Goal: Task Accomplishment & Management: Use online tool/utility

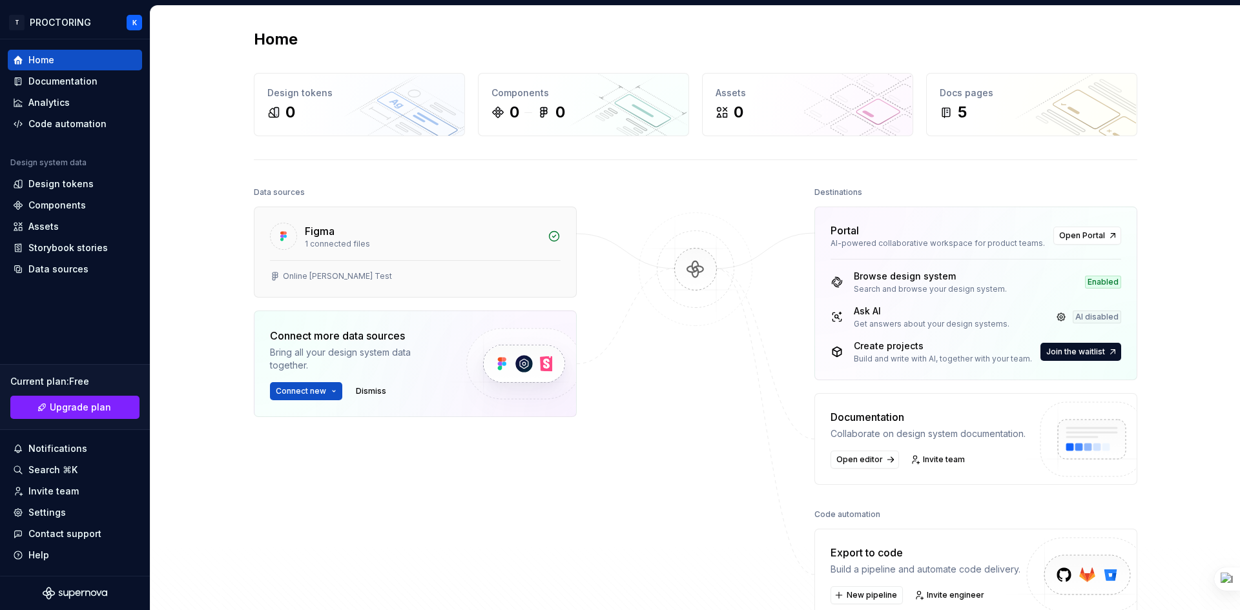
click at [341, 234] on div "Figma" at bounding box center [422, 230] width 235 height 15
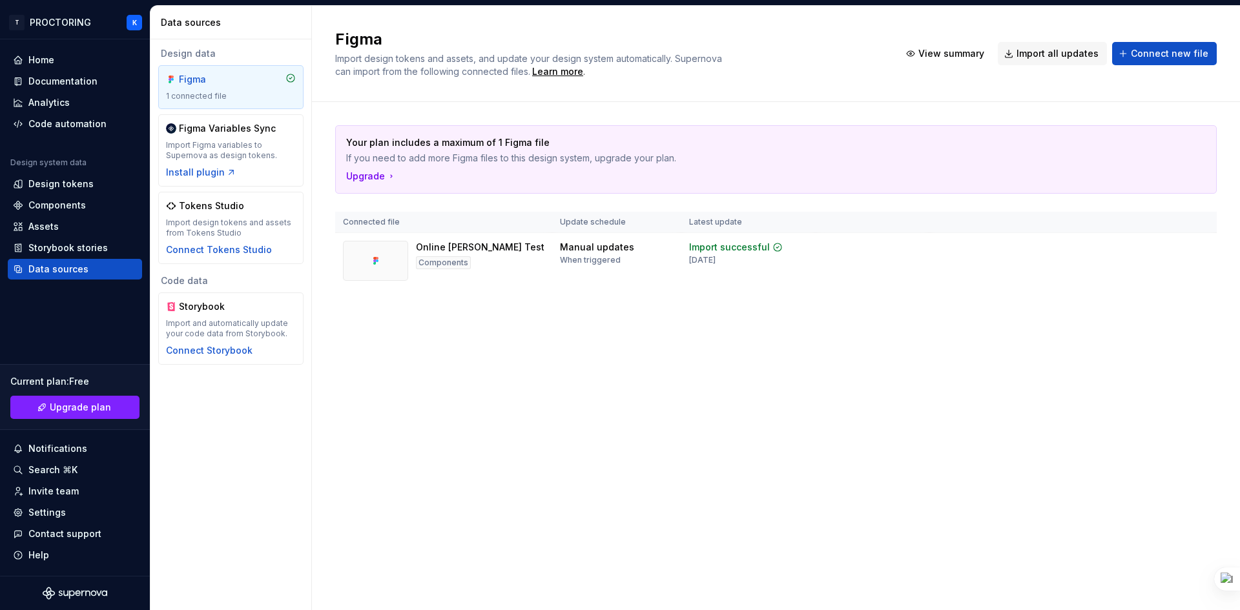
click at [236, 93] on div "1 connected file" at bounding box center [231, 96] width 130 height 10
click at [229, 150] on div "Import Figma variables to Supernova as design tokens." at bounding box center [231, 150] width 130 height 21
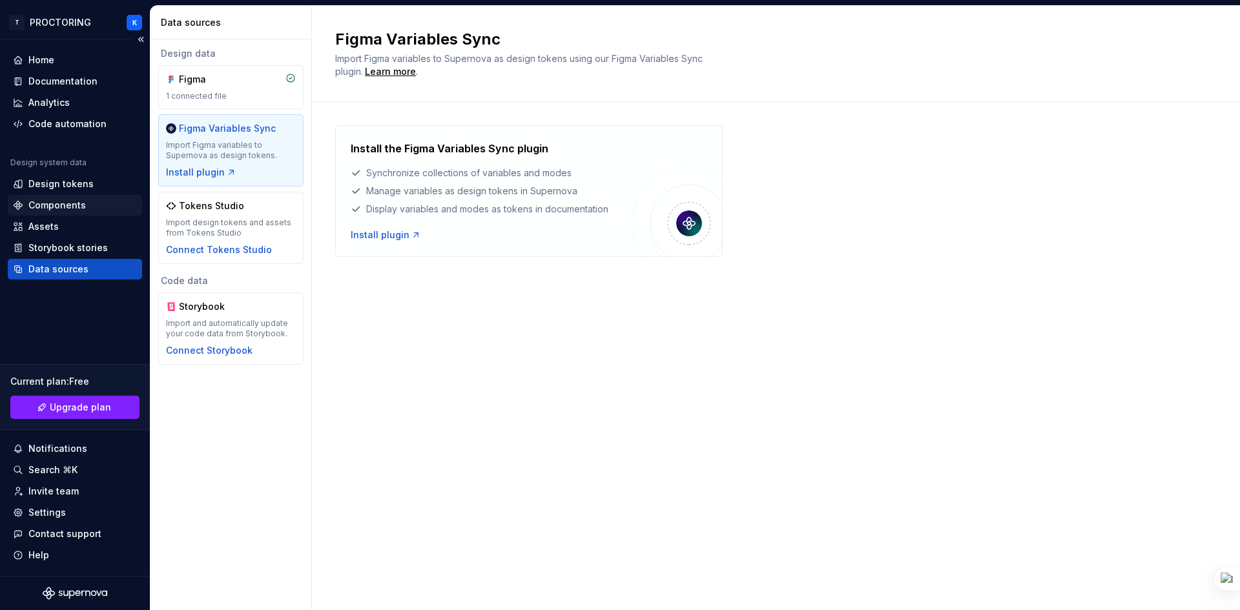
click at [72, 203] on div "Components" at bounding box center [56, 205] width 57 height 13
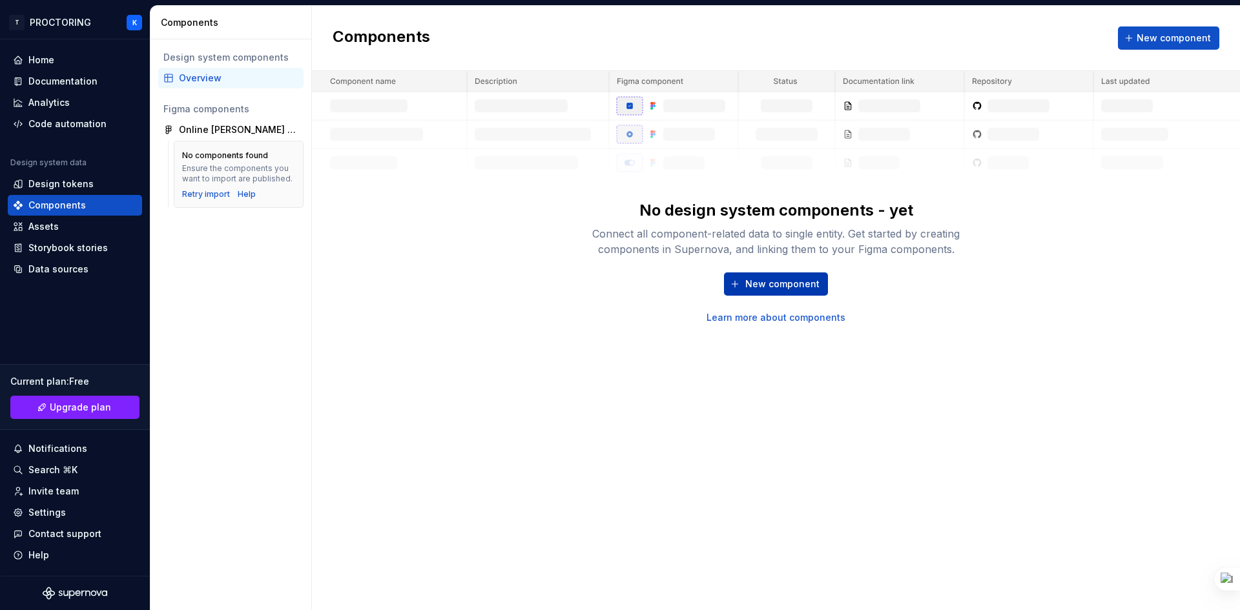
click at [747, 278] on span "New component" at bounding box center [782, 284] width 74 height 13
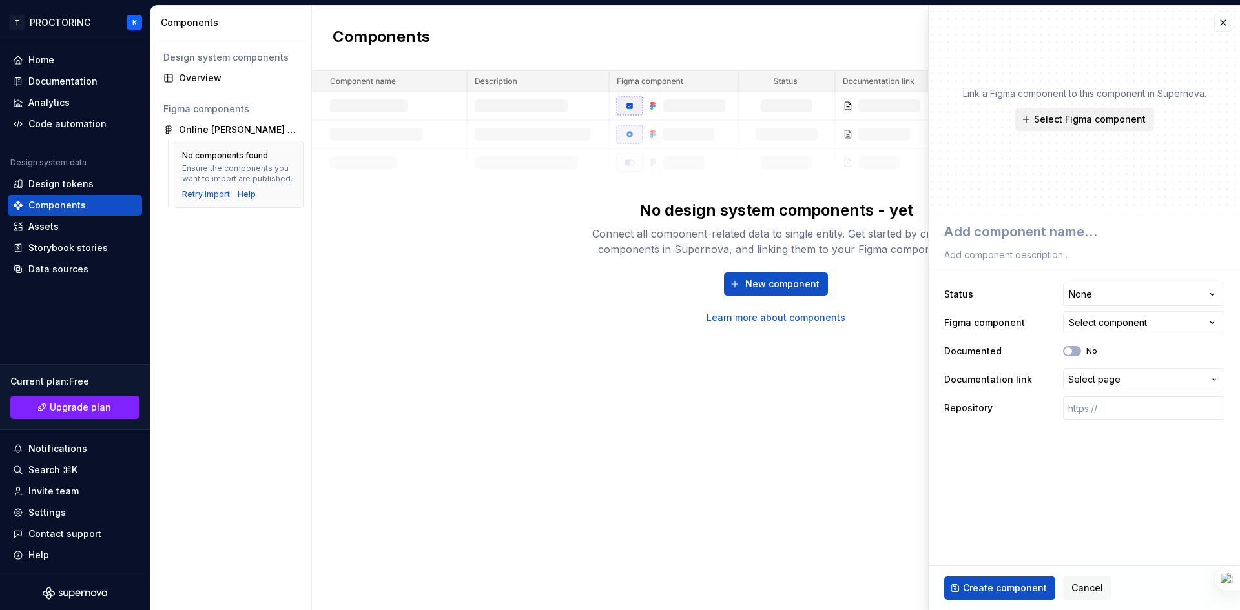
click at [1101, 115] on span "Select Figma component" at bounding box center [1090, 119] width 112 height 13
click at [1182, 169] on div "Link a Figma component to this component in Supernova. Select Figma component" at bounding box center [1083, 109] width 311 height 207
click at [1137, 296] on html "**********" at bounding box center [620, 305] width 1240 height 610
click at [1137, 271] on html "**********" at bounding box center [620, 305] width 1240 height 610
click at [1157, 385] on span "Select page" at bounding box center [1136, 379] width 136 height 13
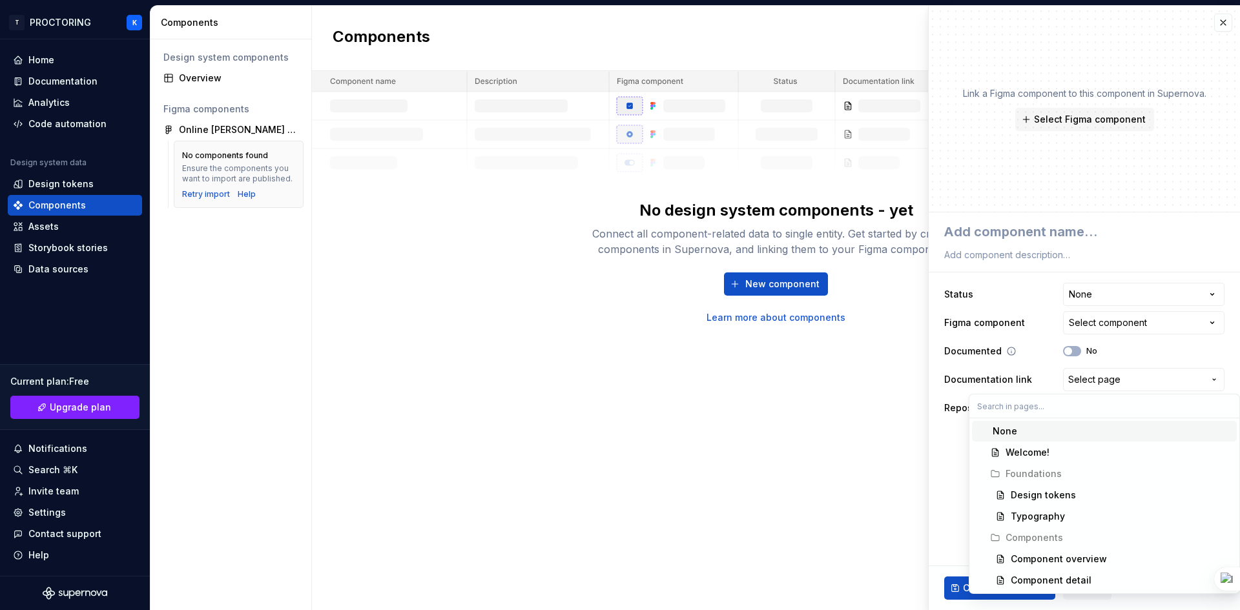
click at [1160, 362] on html "**********" at bounding box center [620, 305] width 1240 height 610
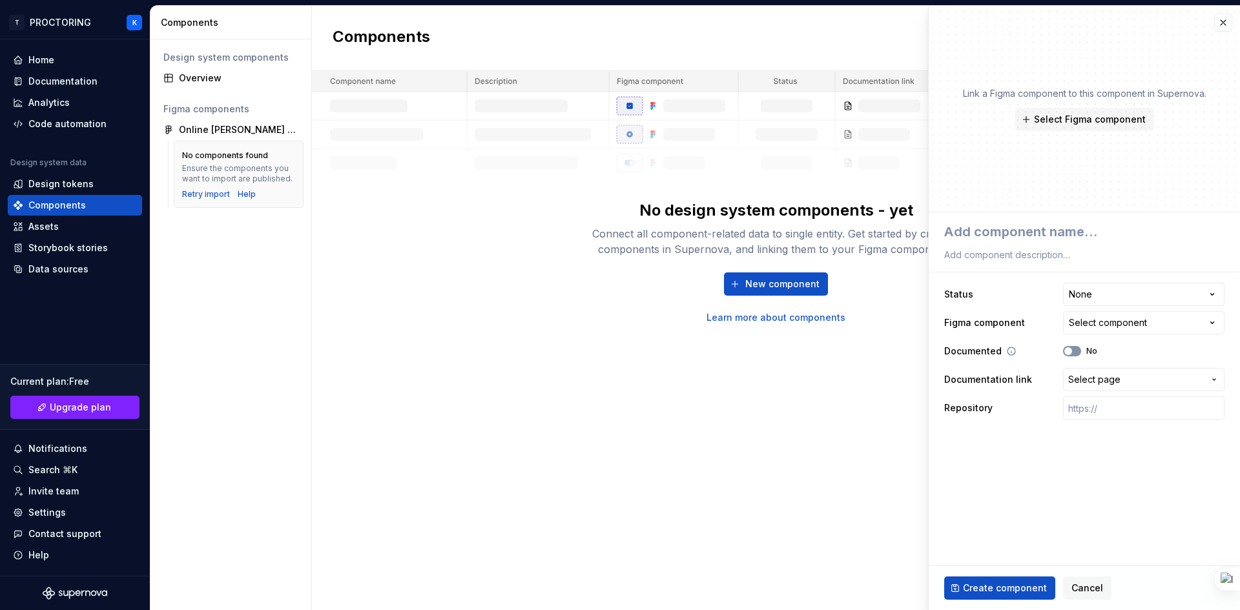
click at [1076, 353] on button "No" at bounding box center [1072, 351] width 18 height 10
click at [1069, 352] on icon "button" at bounding box center [1068, 351] width 10 height 8
click at [1084, 589] on span "Cancel" at bounding box center [1087, 588] width 32 height 13
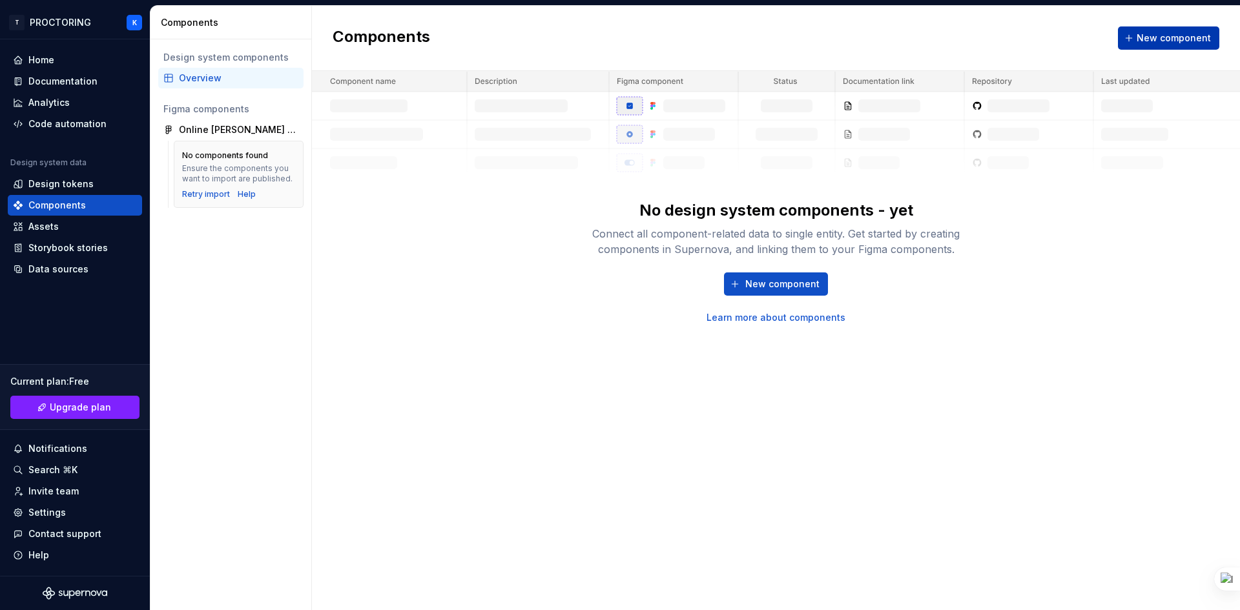
click at [1191, 41] on span "New component" at bounding box center [1173, 38] width 74 height 13
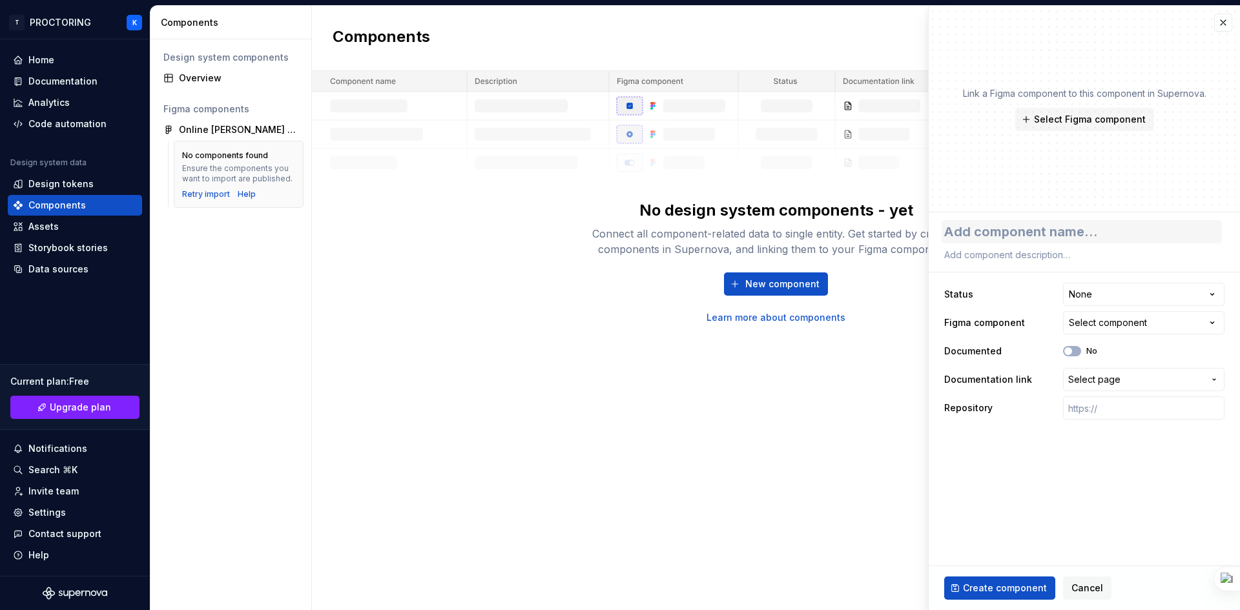
click at [1167, 229] on textarea at bounding box center [1081, 231] width 280 height 23
click at [1227, 30] on button "button" at bounding box center [1223, 23] width 18 height 18
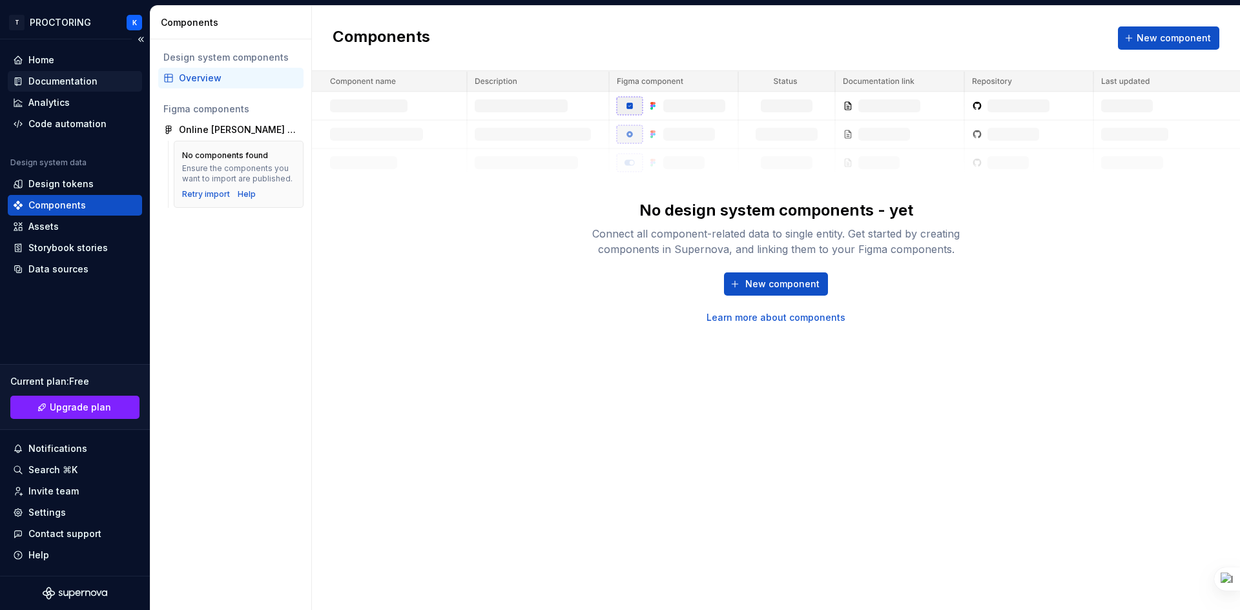
click at [81, 79] on div "Documentation" at bounding box center [62, 81] width 69 height 13
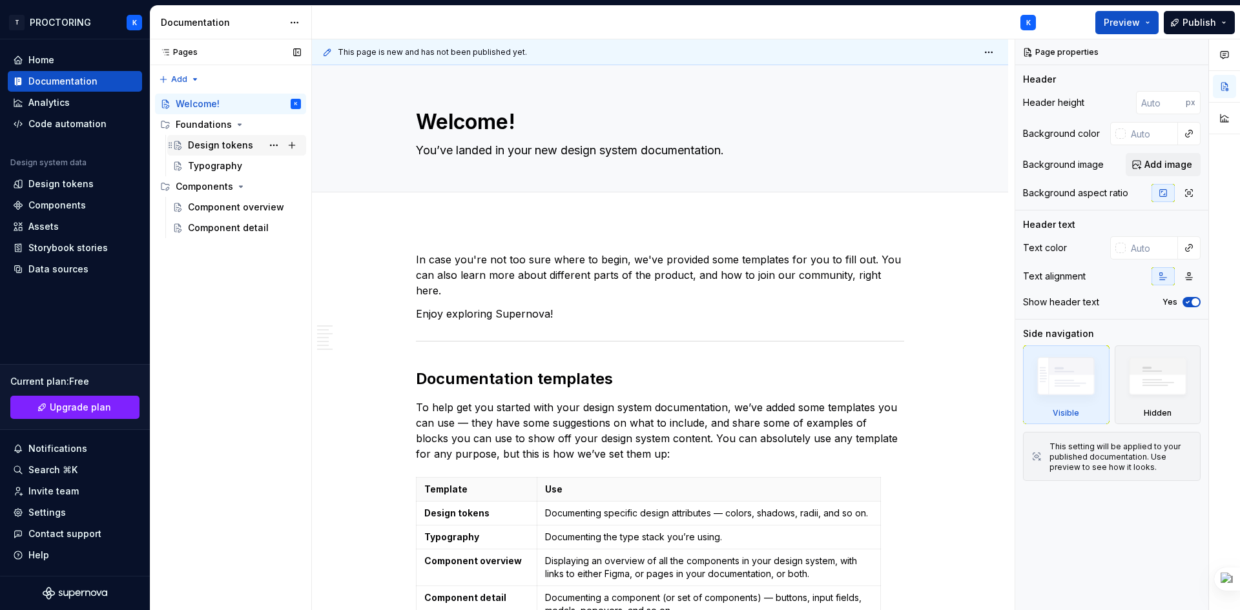
click at [198, 137] on div "Design tokens" at bounding box center [244, 145] width 113 height 18
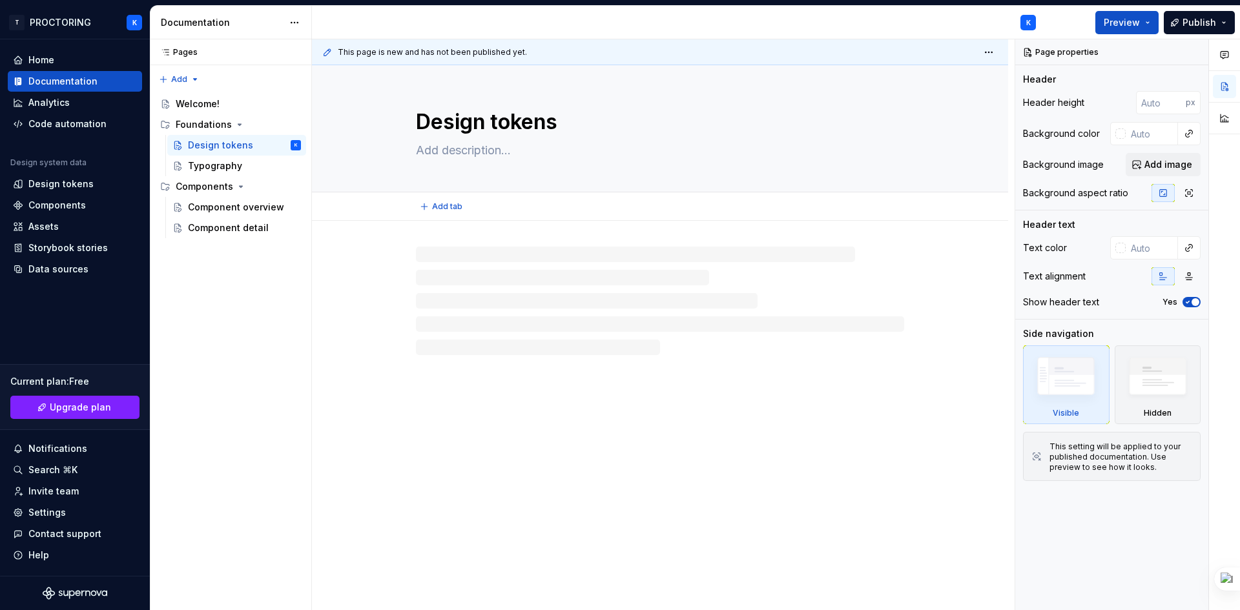
click at [485, 125] on textarea "Design tokens" at bounding box center [657, 122] width 488 height 31
click at [475, 153] on textarea at bounding box center [657, 150] width 488 height 21
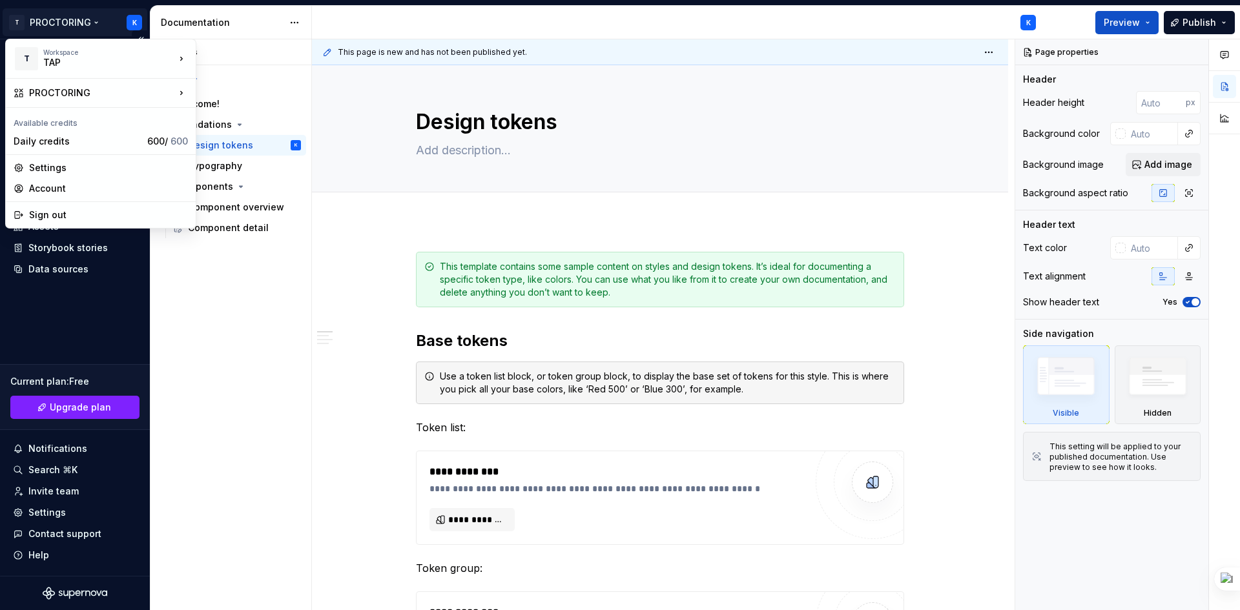
click at [97, 19] on html "T PROCTORING K Home Documentation Analytics Code automation Design system data …" at bounding box center [620, 305] width 1240 height 610
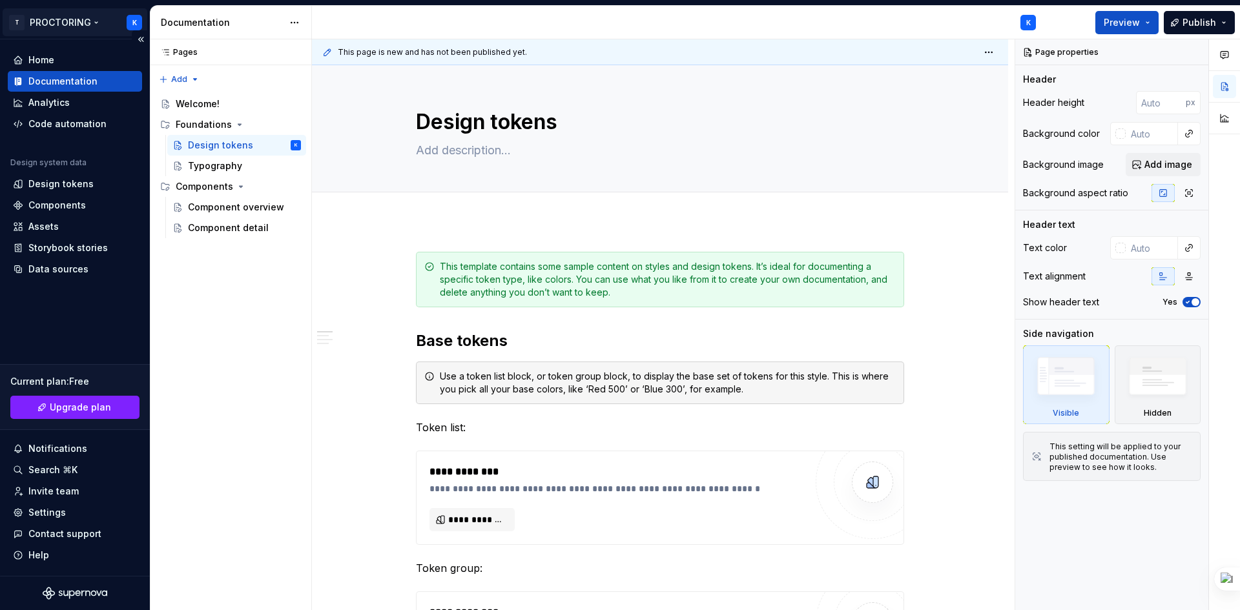
click at [97, 19] on html "T PROCTORING K Home Documentation Analytics Code automation Design system data …" at bounding box center [620, 305] width 1240 height 610
click at [83, 23] on html "T PROCTORING K Home Documentation Analytics Code automation Design system data …" at bounding box center [620, 305] width 1240 height 610
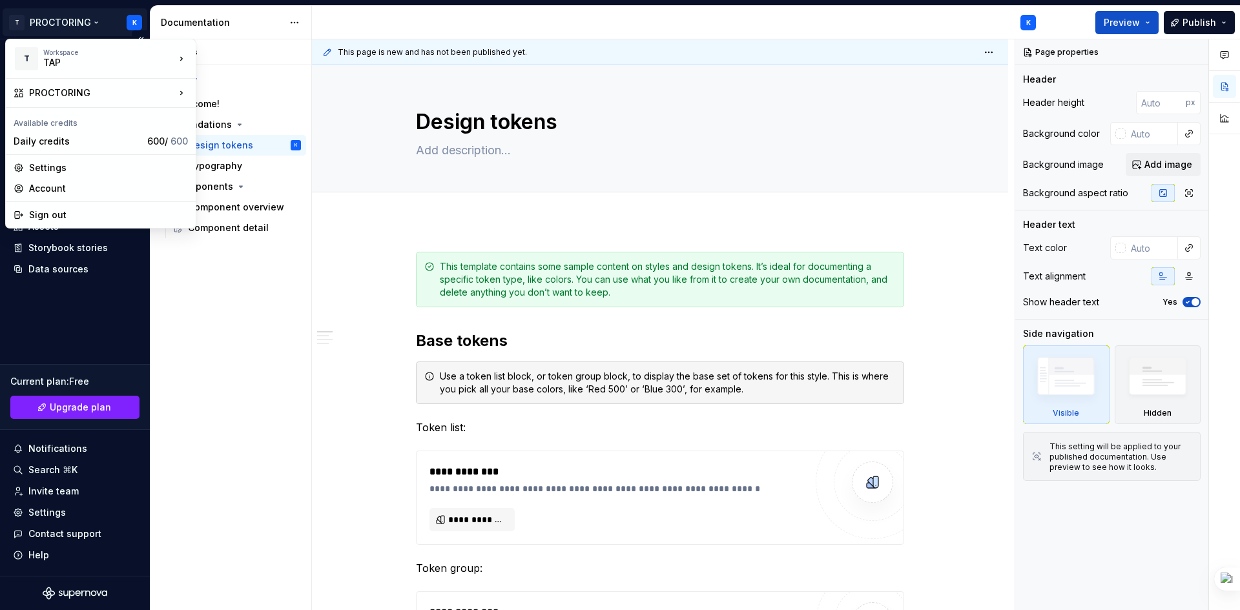
click at [112, 290] on html "T PROCTORING K Home Documentation Analytics Code automation Design system data …" at bounding box center [620, 305] width 1240 height 610
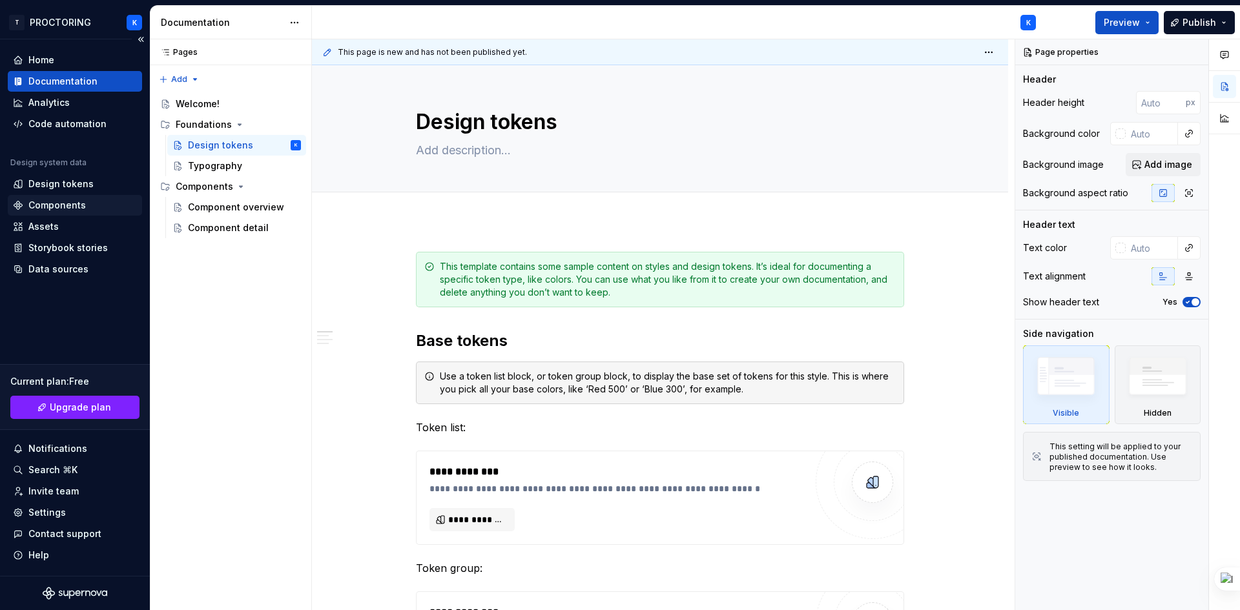
click at [72, 202] on div "Components" at bounding box center [56, 205] width 57 height 13
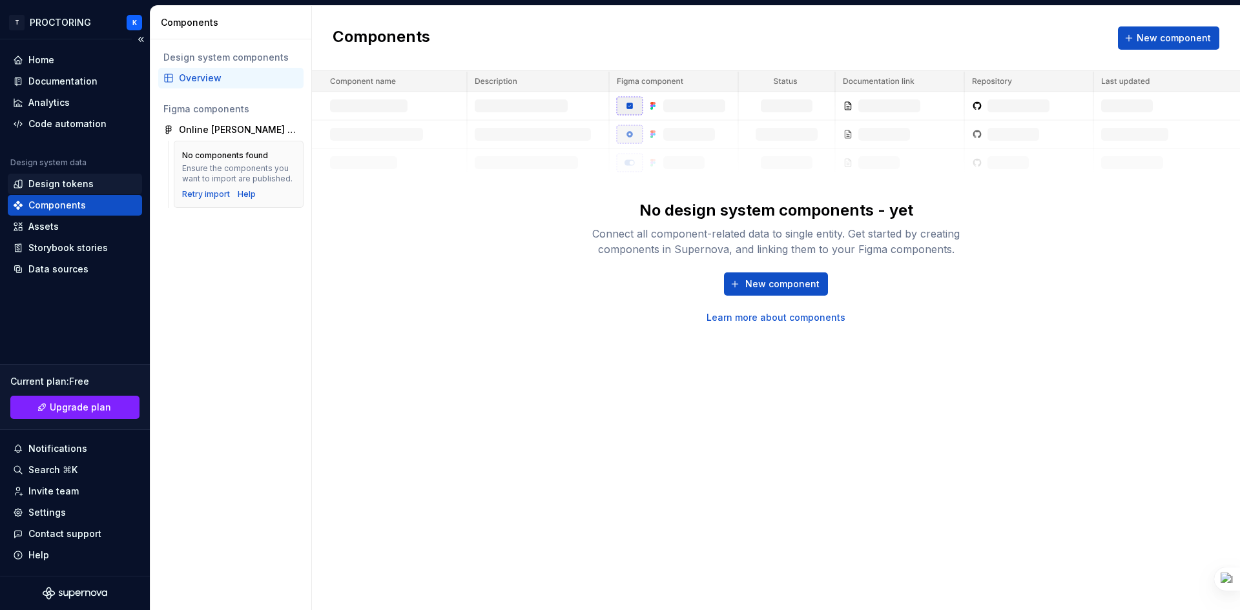
click at [78, 180] on div "Design tokens" at bounding box center [60, 184] width 65 height 13
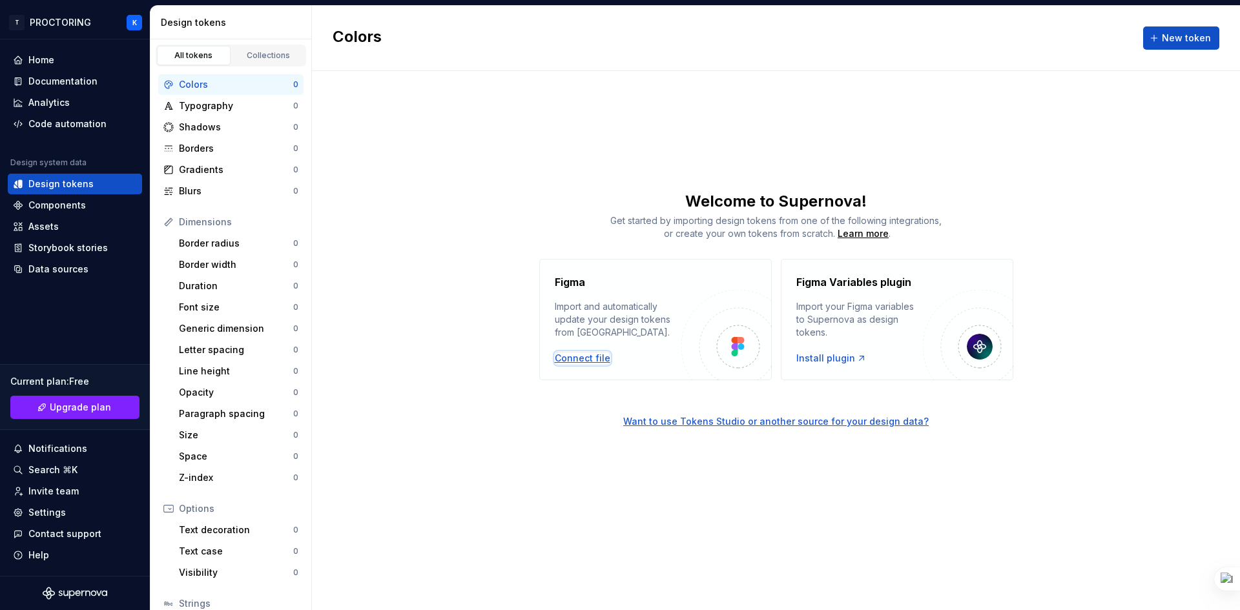
click at [579, 354] on div "Connect file" at bounding box center [583, 358] width 56 height 13
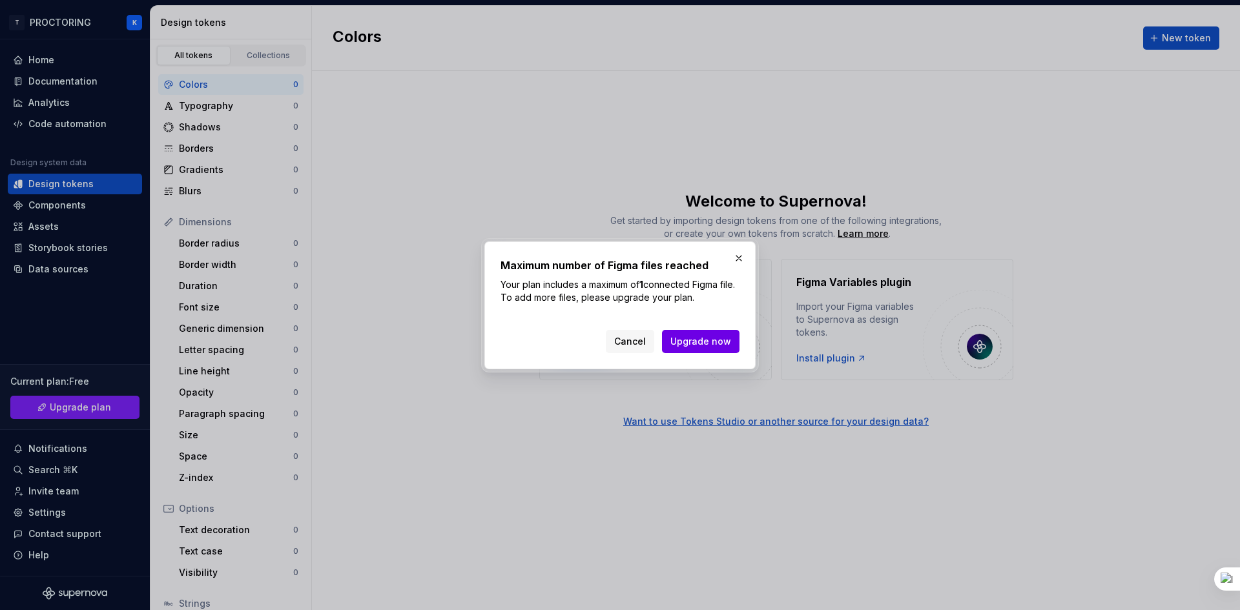
click at [704, 348] on button "Upgrade now" at bounding box center [700, 341] width 77 height 23
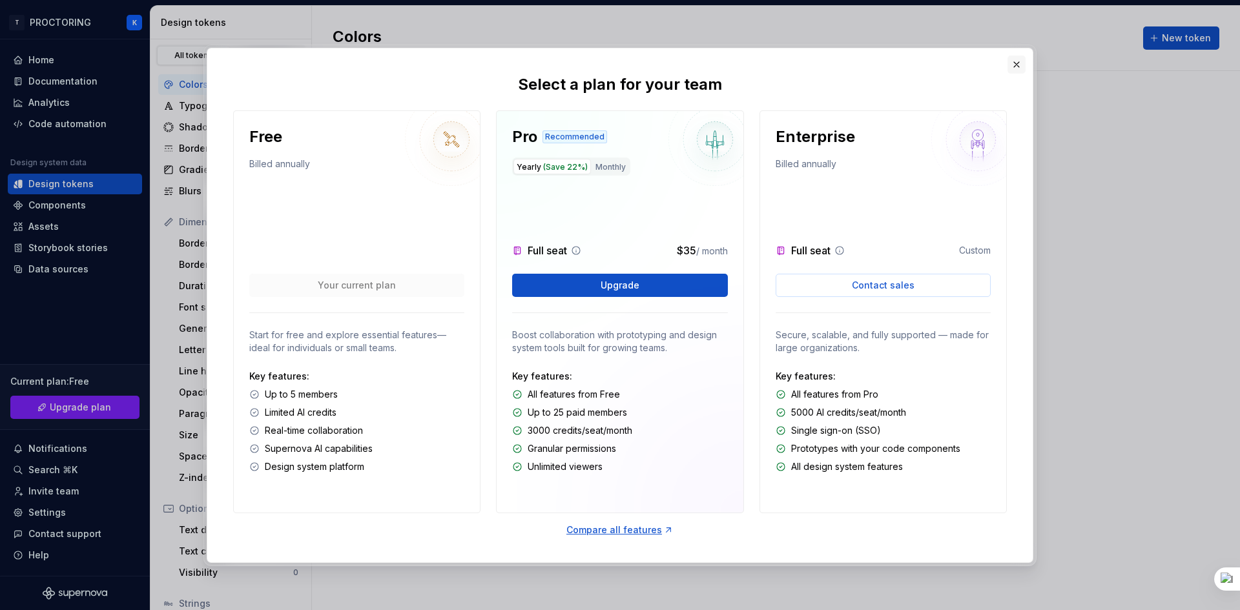
click at [1012, 64] on button "button" at bounding box center [1016, 65] width 18 height 18
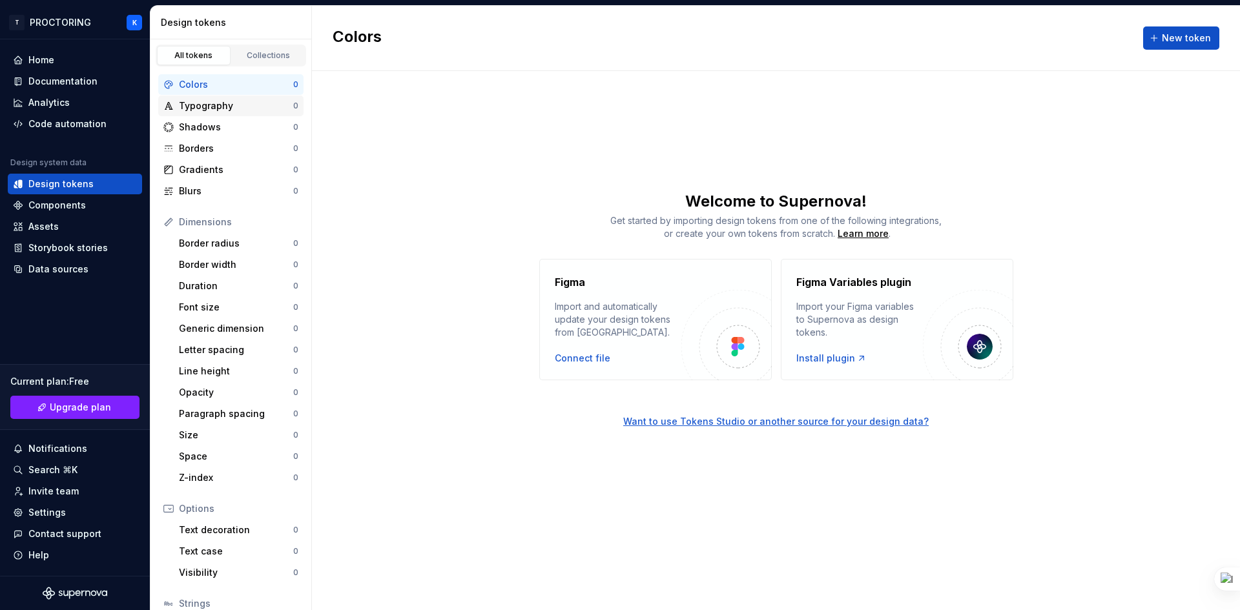
click at [240, 114] on div "Typography 0" at bounding box center [230, 106] width 145 height 21
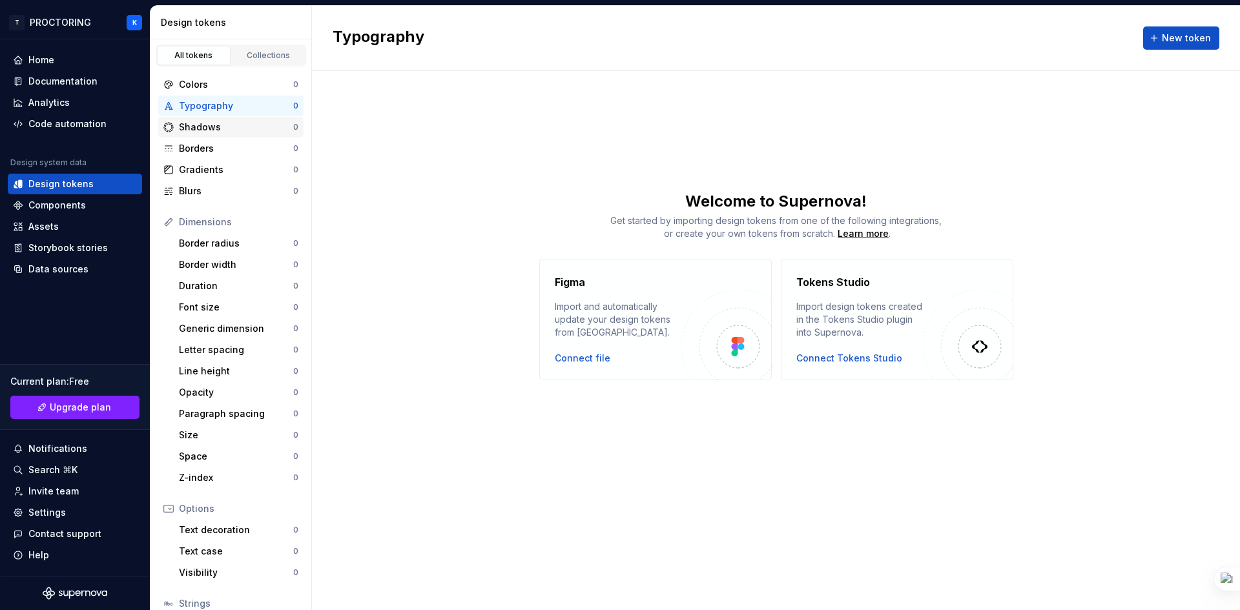
click at [236, 127] on div "Shadows" at bounding box center [236, 127] width 114 height 13
click at [1176, 38] on span "New token" at bounding box center [1185, 38] width 49 height 13
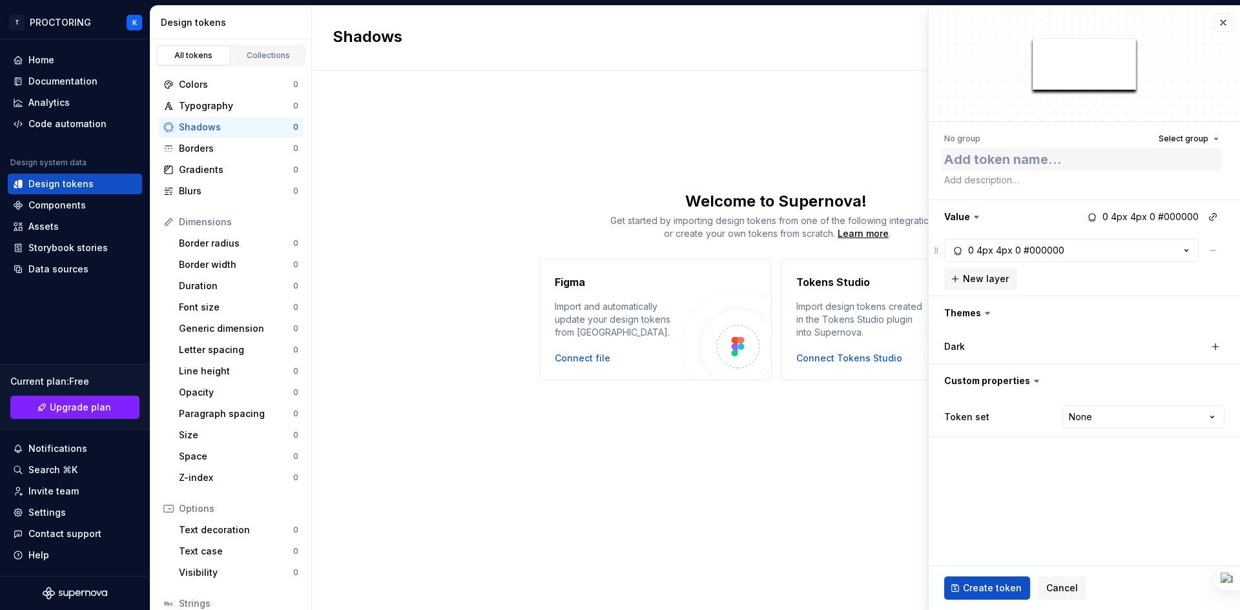
click at [1169, 161] on textarea at bounding box center [1081, 159] width 280 height 23
click at [1179, 135] on span "Select group" at bounding box center [1183, 139] width 50 height 10
click at [1092, 216] on div "Create group" at bounding box center [1070, 214] width 59 height 13
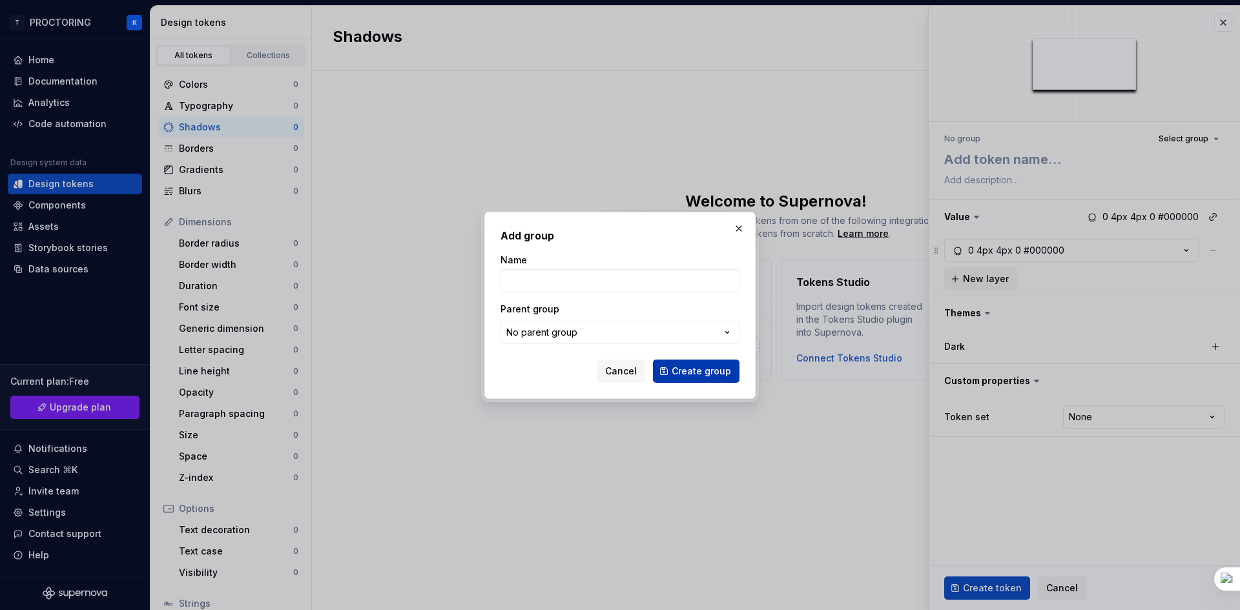
click at [688, 373] on span "Create group" at bounding box center [700, 371] width 59 height 13
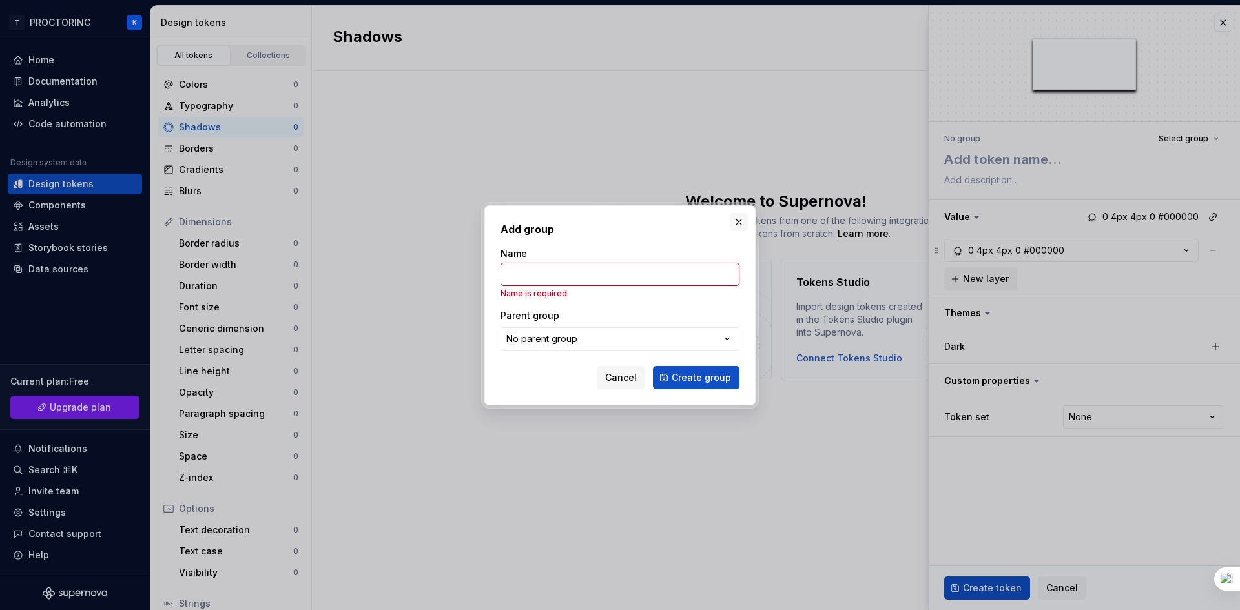
click at [737, 220] on button "button" at bounding box center [739, 222] width 18 height 18
type textarea "*"
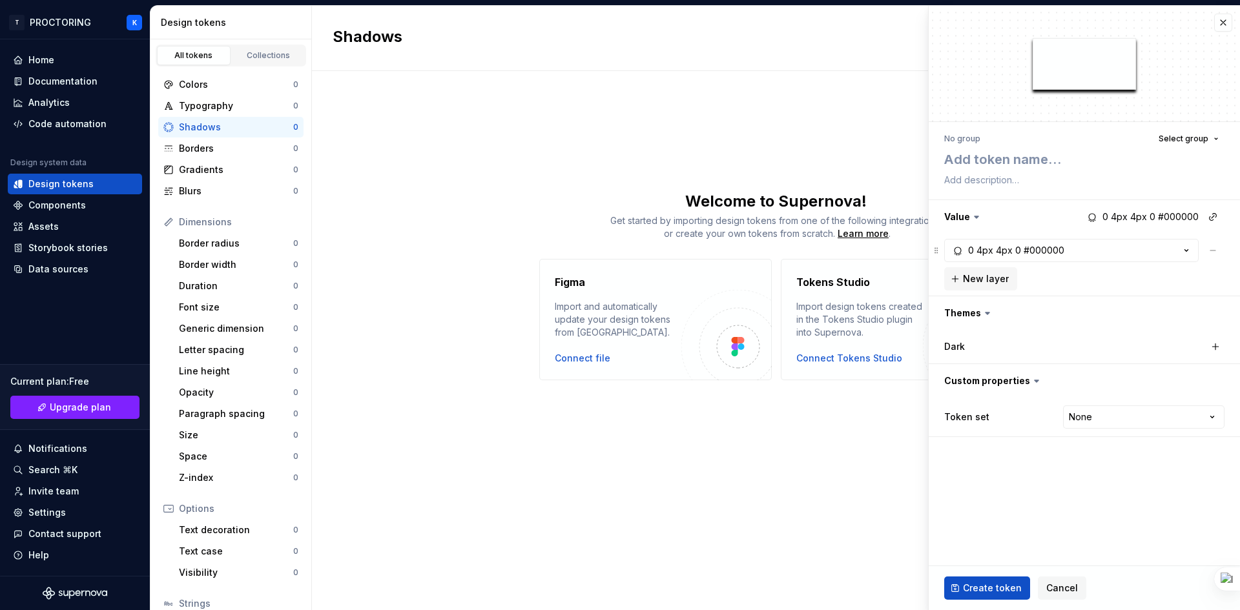
drag, startPoint x: 1078, startPoint y: 68, endPoint x: 933, endPoint y: 96, distance: 147.9
click at [933, 96] on div at bounding box center [1083, 64] width 311 height 116
click at [1224, 26] on button "button" at bounding box center [1223, 23] width 18 height 18
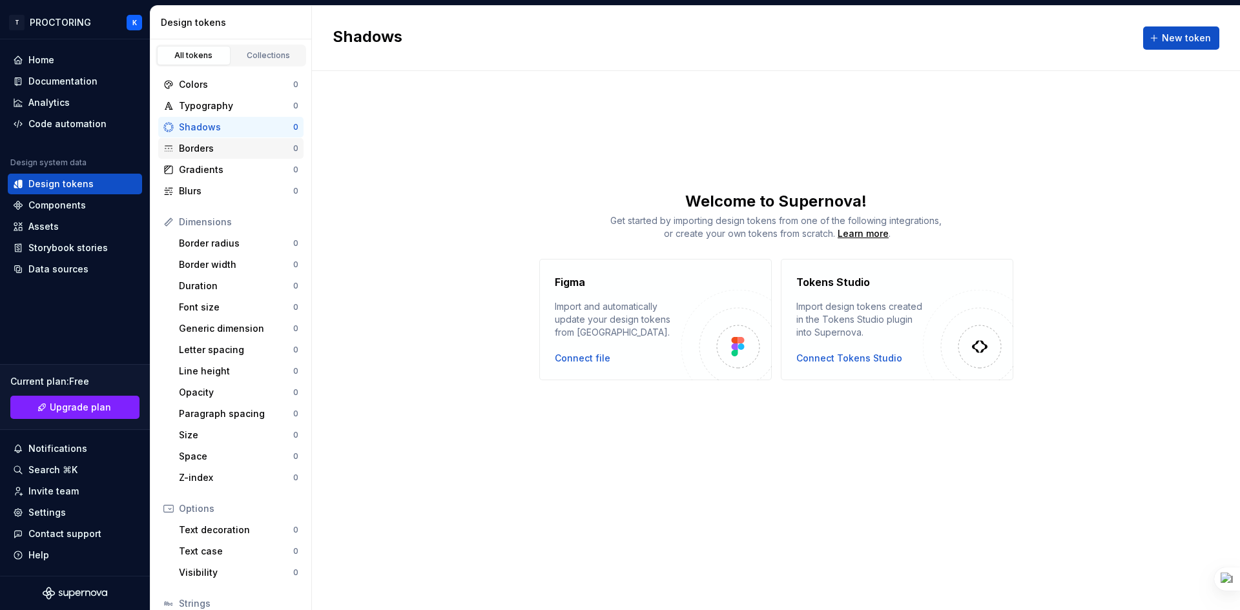
click at [234, 143] on div "Borders" at bounding box center [236, 148] width 114 height 13
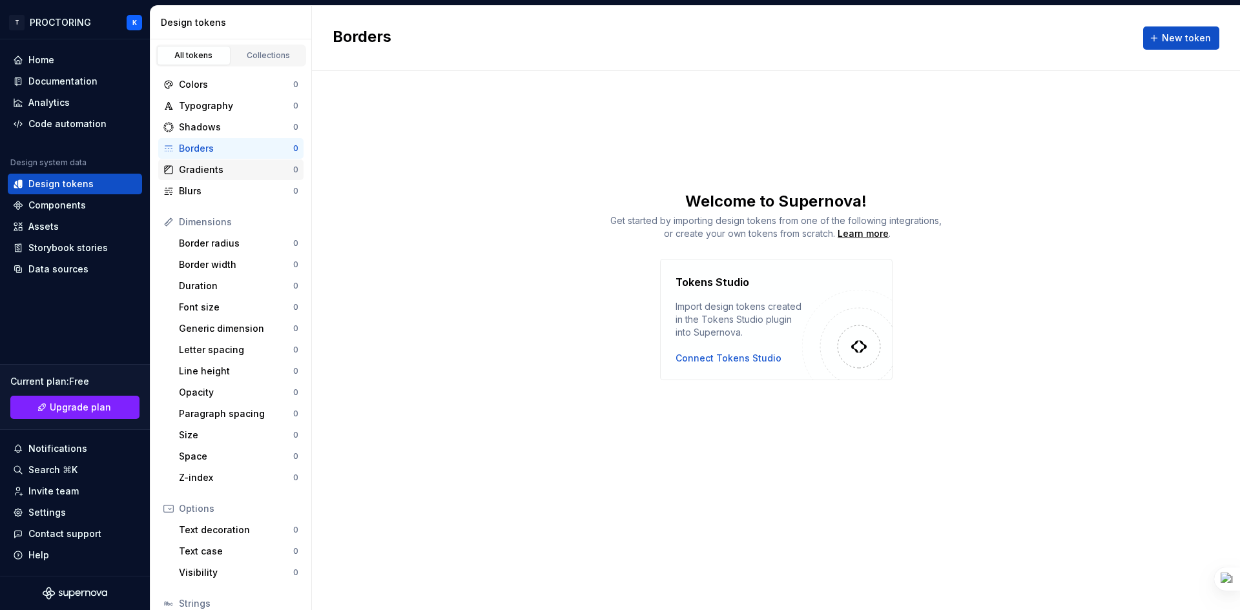
click at [243, 169] on div "Gradients" at bounding box center [236, 169] width 114 height 13
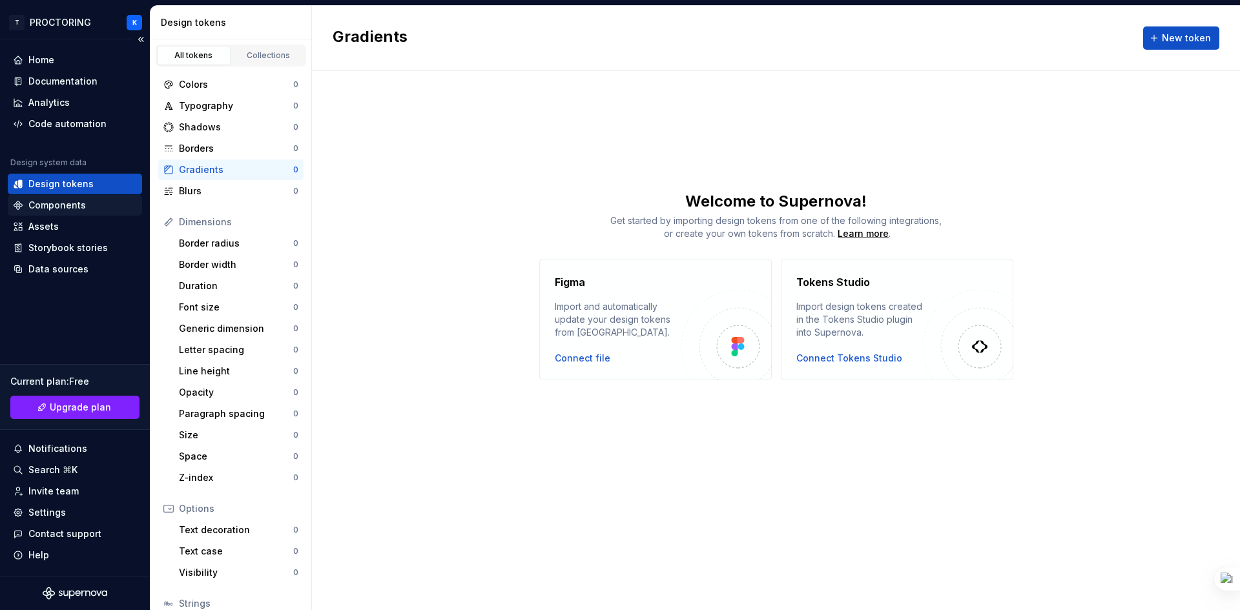
click at [100, 212] on div "Components" at bounding box center [75, 205] width 134 height 21
